Goal: Check status: Check status

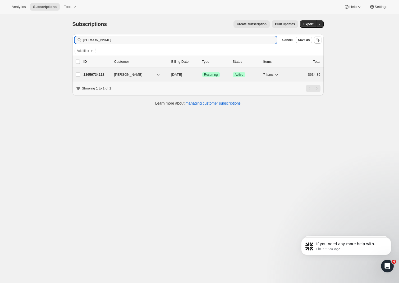
type input "[PERSON_NAME]"
click at [121, 77] on span "[PERSON_NAME]" at bounding box center [128, 74] width 28 height 5
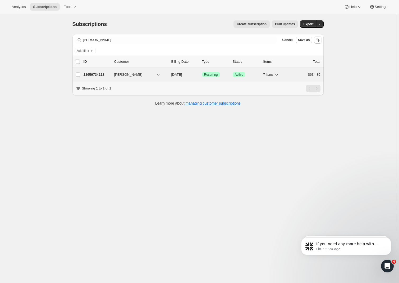
click at [95, 73] on p "13659734118" at bounding box center [97, 74] width 26 height 5
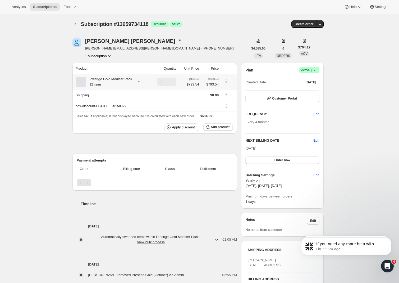
click at [142, 84] on icon at bounding box center [139, 81] width 5 height 5
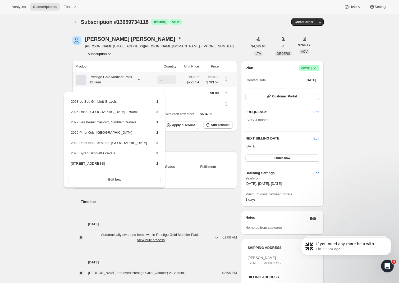
scroll to position [5, 0]
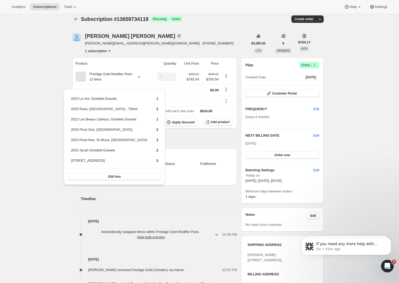
click at [47, 150] on div "Subscription #13659734118. This page is ready Subscription #13659734118 Success…" at bounding box center [198, 206] width 396 height 395
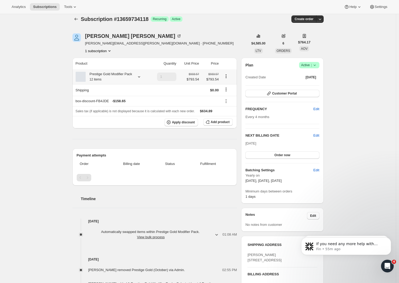
click at [142, 79] on icon at bounding box center [139, 76] width 5 height 5
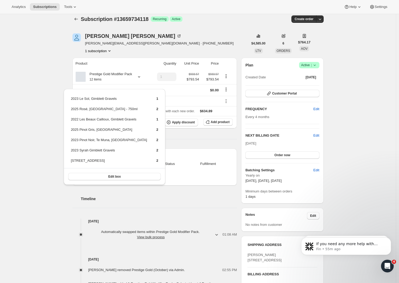
click at [46, 150] on div "Subscription #13659734118. This page is ready Subscription #13659734118 Success…" at bounding box center [198, 206] width 396 height 395
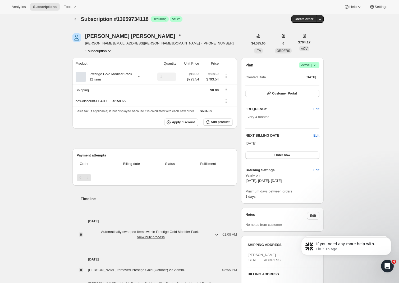
click at [35, 93] on div "Subscription #13659734118. This page is ready Subscription #13659734118 Success…" at bounding box center [198, 206] width 396 height 395
